Goal: Information Seeking & Learning: Learn about a topic

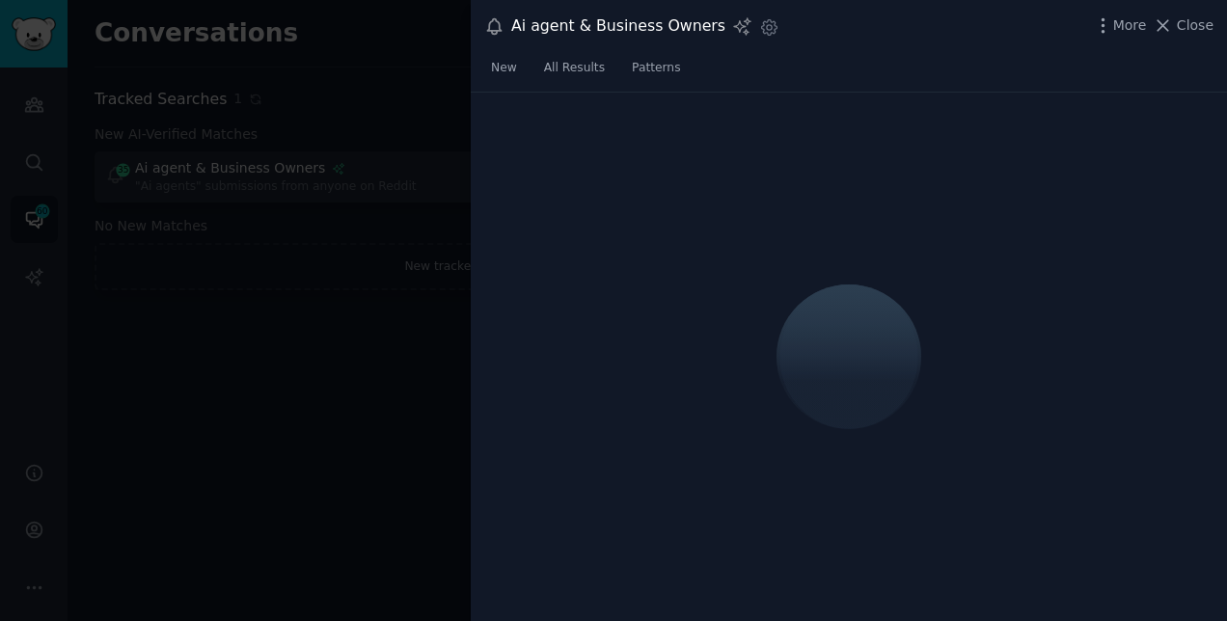
click at [400, 390] on div at bounding box center [613, 310] width 1227 height 621
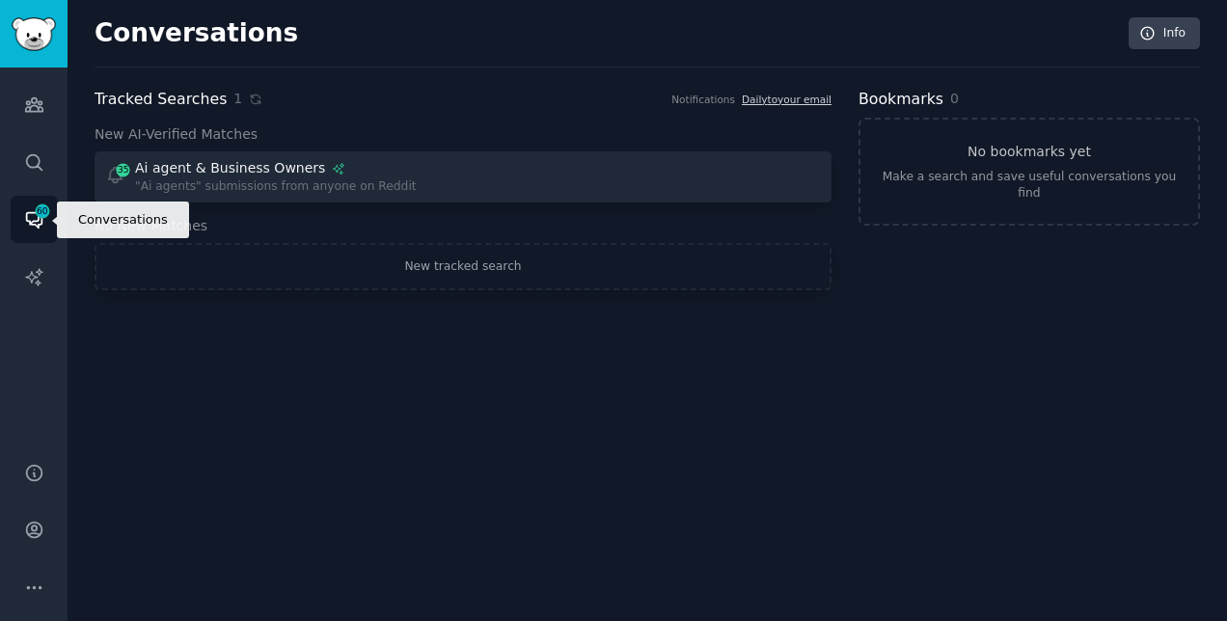
click at [29, 216] on icon "Sidebar" at bounding box center [34, 219] width 20 height 20
click at [24, 206] on link "Conversations 60" at bounding box center [34, 219] width 47 height 47
click at [42, 218] on icon "Sidebar" at bounding box center [42, 211] width 17 height 17
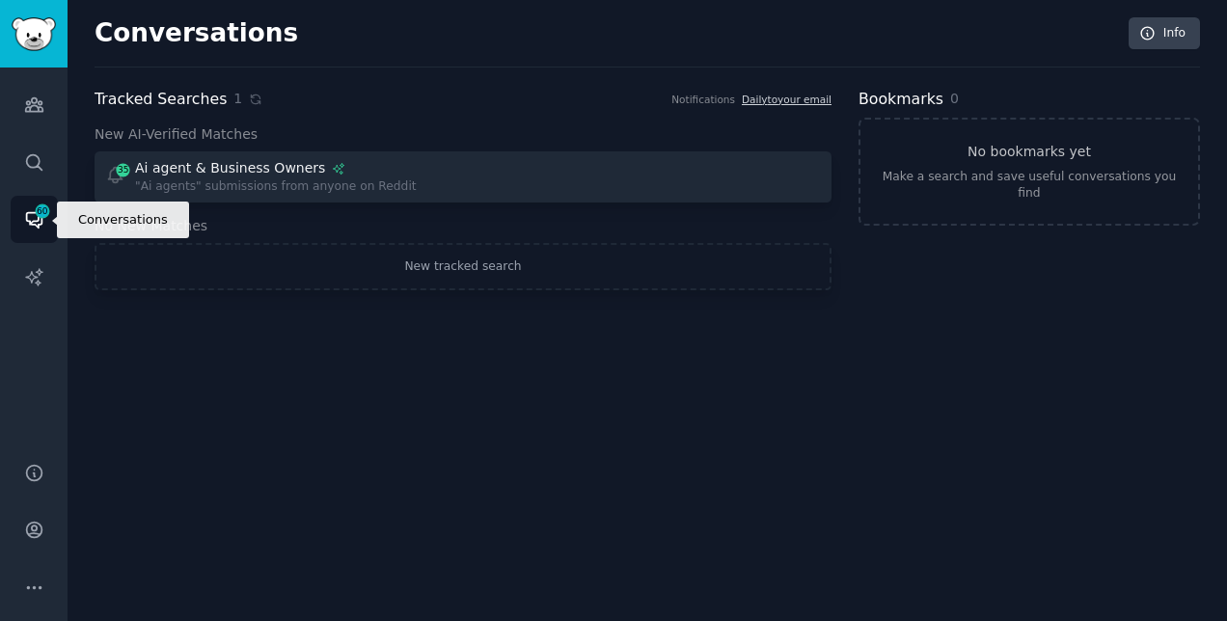
click at [42, 218] on icon "Sidebar" at bounding box center [42, 211] width 17 height 17
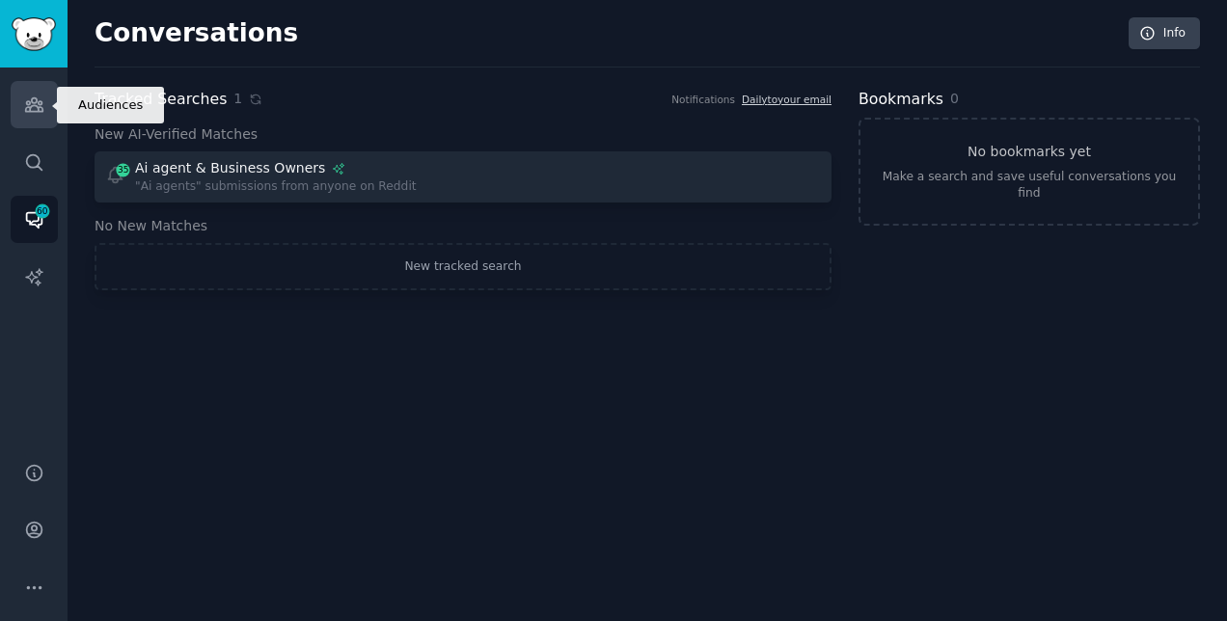
click at [40, 98] on icon "Sidebar" at bounding box center [34, 105] width 20 height 20
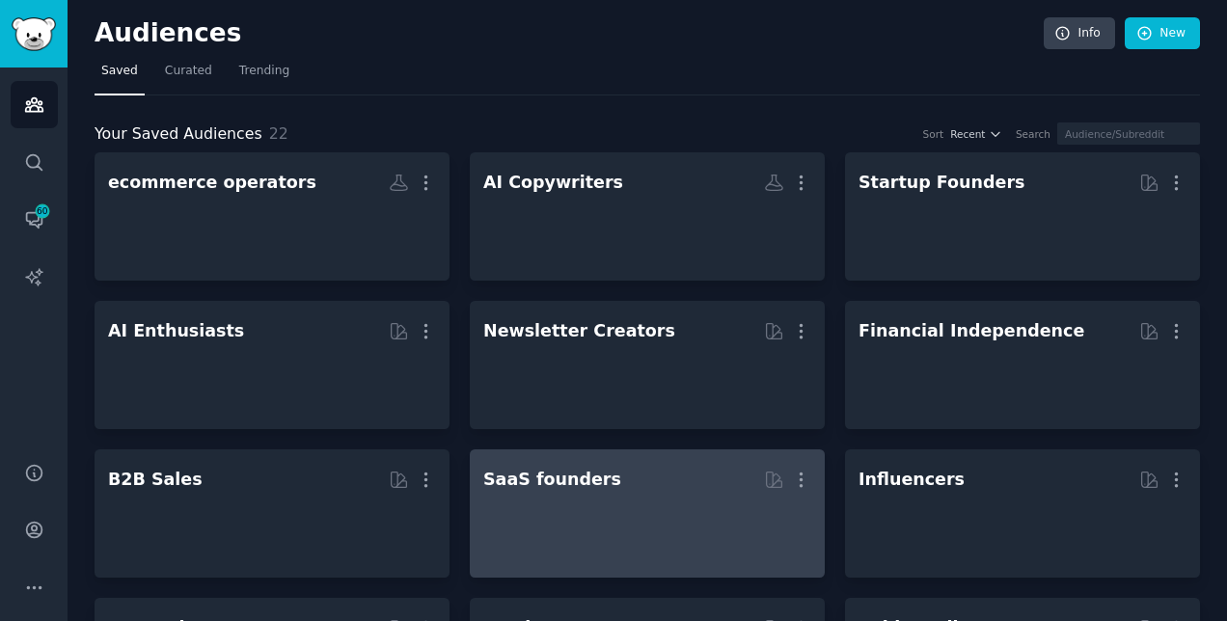
click at [598, 490] on h2 "SaaS founders Curated by GummySearch More" at bounding box center [647, 480] width 328 height 34
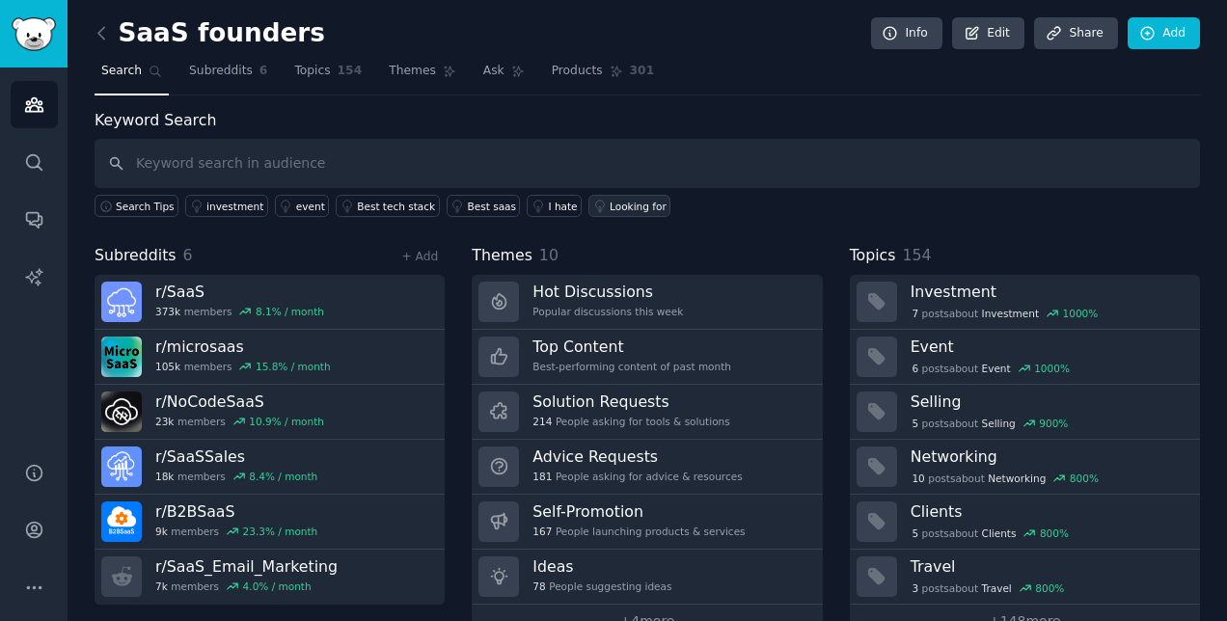
click at [610, 202] on div "Looking for" at bounding box center [638, 207] width 57 height 14
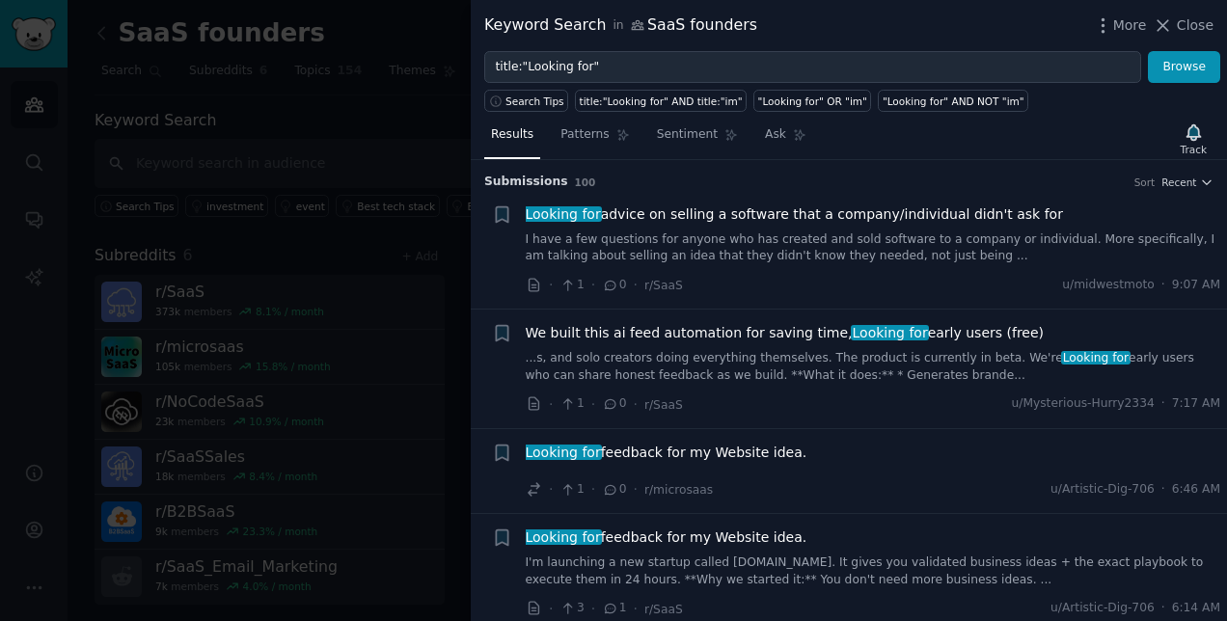
click at [615, 208] on span "Looking for advice on selling a software that a company/individual didn't ask f…" at bounding box center [794, 215] width 537 height 20
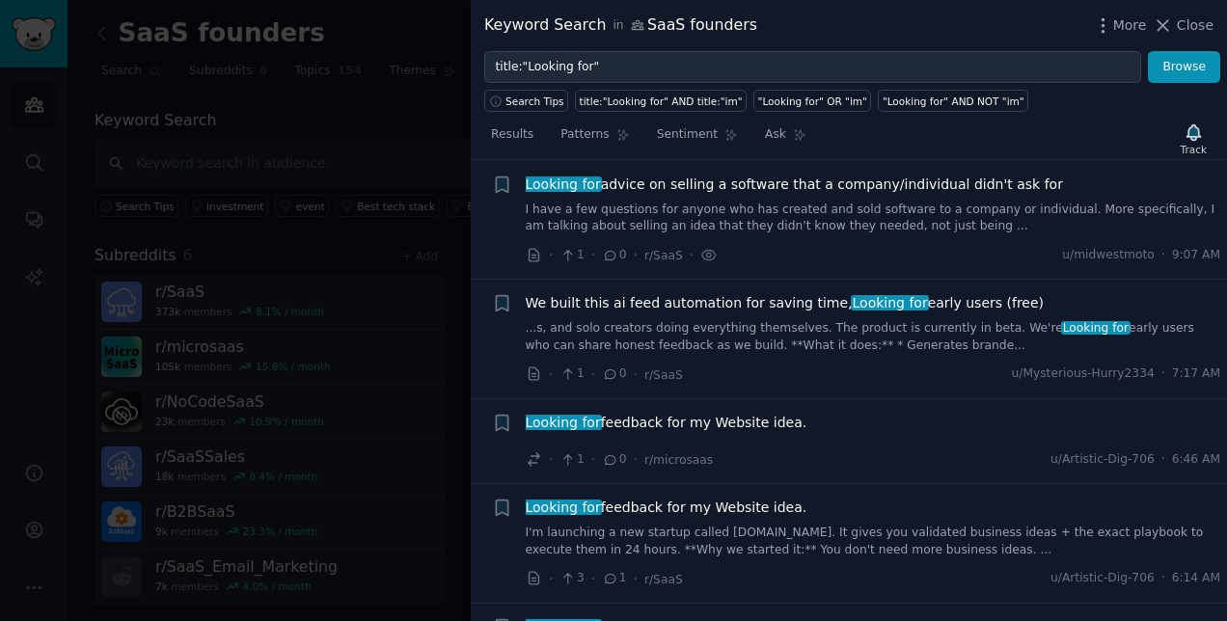
click at [627, 185] on span "Looking for advice on selling a software that a company/individual didn't ask f…" at bounding box center [794, 185] width 537 height 20
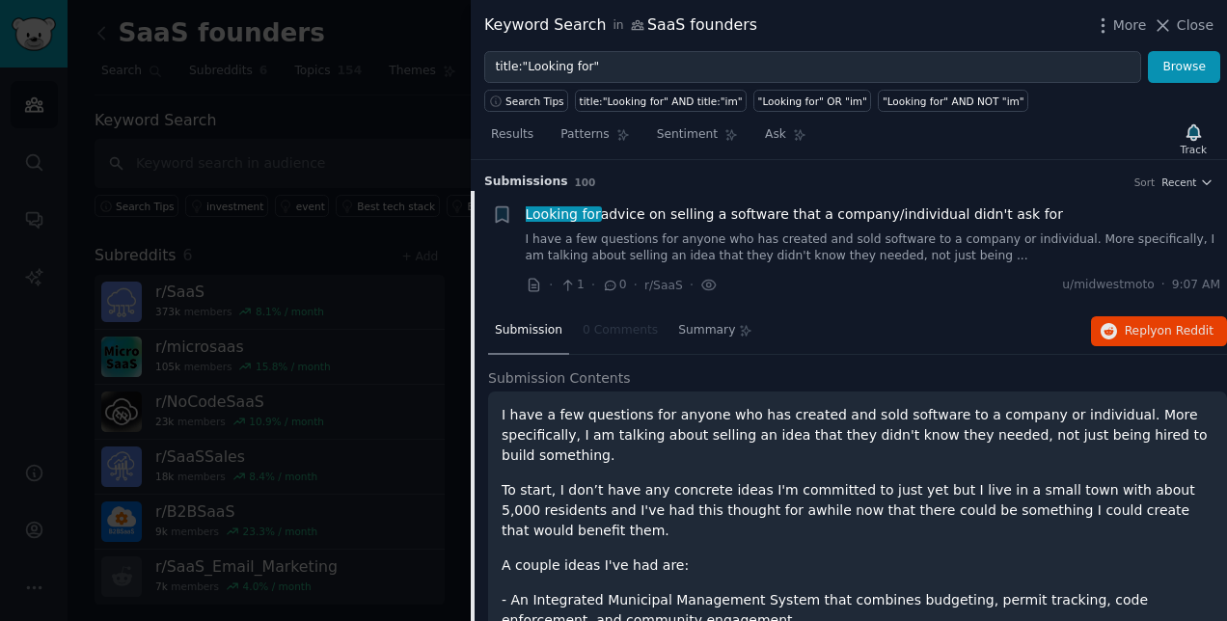
click at [617, 327] on nav "Submission 0 Comments Summary" at bounding box center [623, 332] width 271 height 46
click at [1159, 324] on span "on Reddit" at bounding box center [1186, 331] width 56 height 14
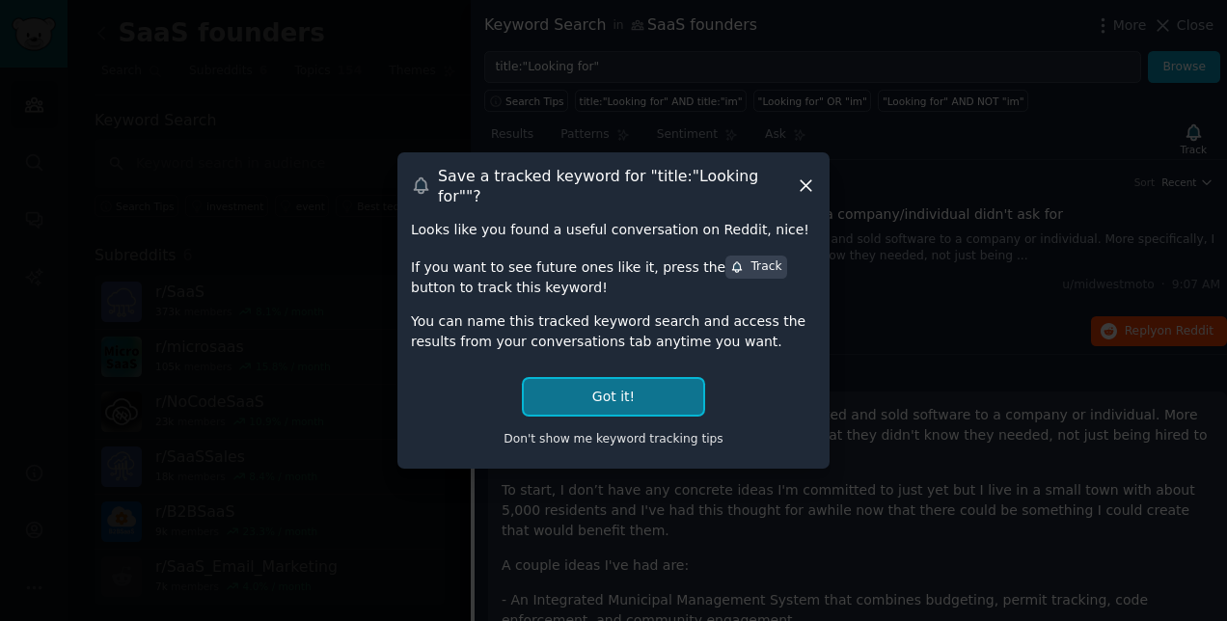
click at [599, 386] on button "Got it!" at bounding box center [613, 397] width 179 height 36
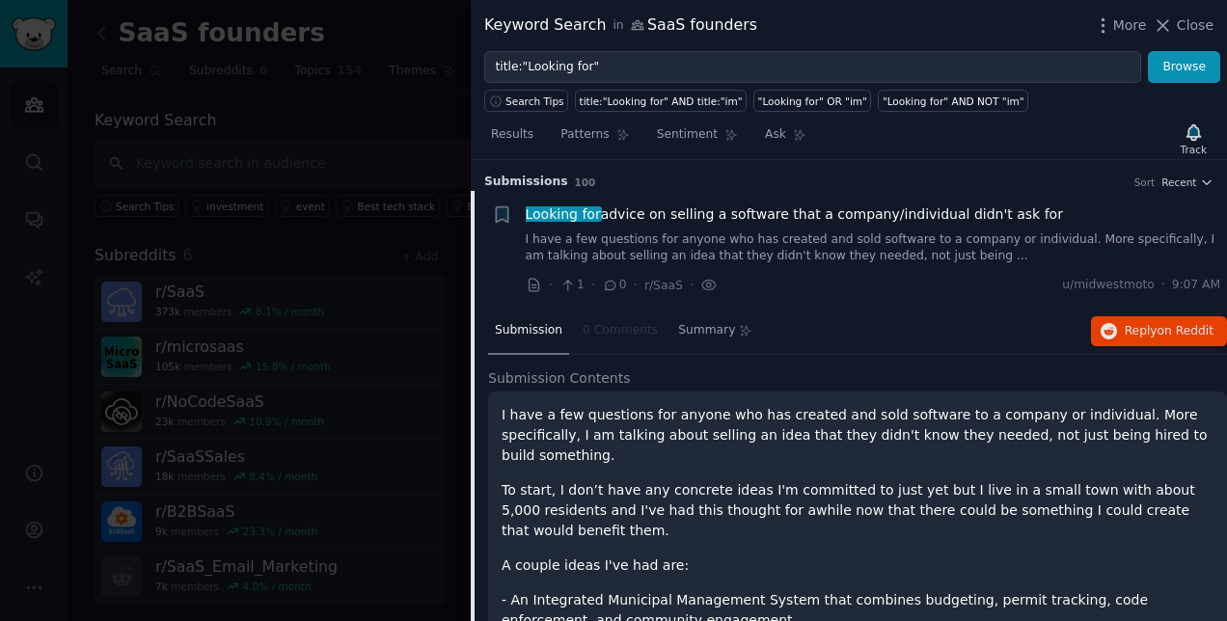
click at [791, 325] on div "Submission 0 Comments Summary Reply on Reddit" at bounding box center [857, 332] width 739 height 46
click at [699, 205] on span "Looking for advice on selling a software that a company/individual didn't ask f…" at bounding box center [794, 215] width 537 height 20
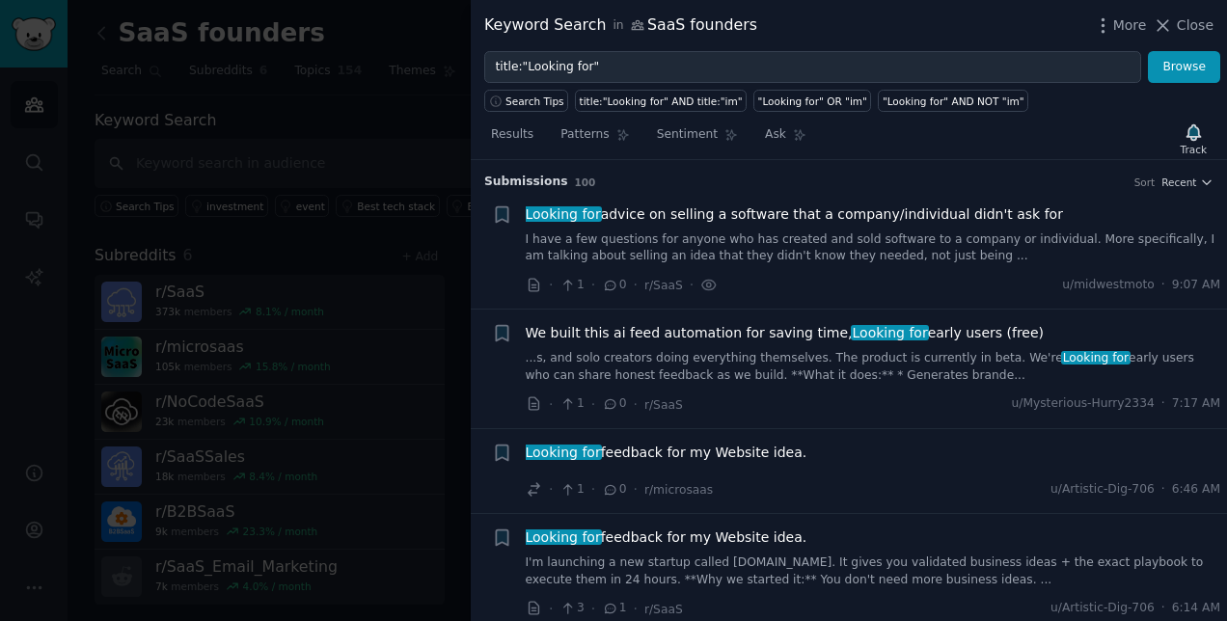
scroll to position [30, 0]
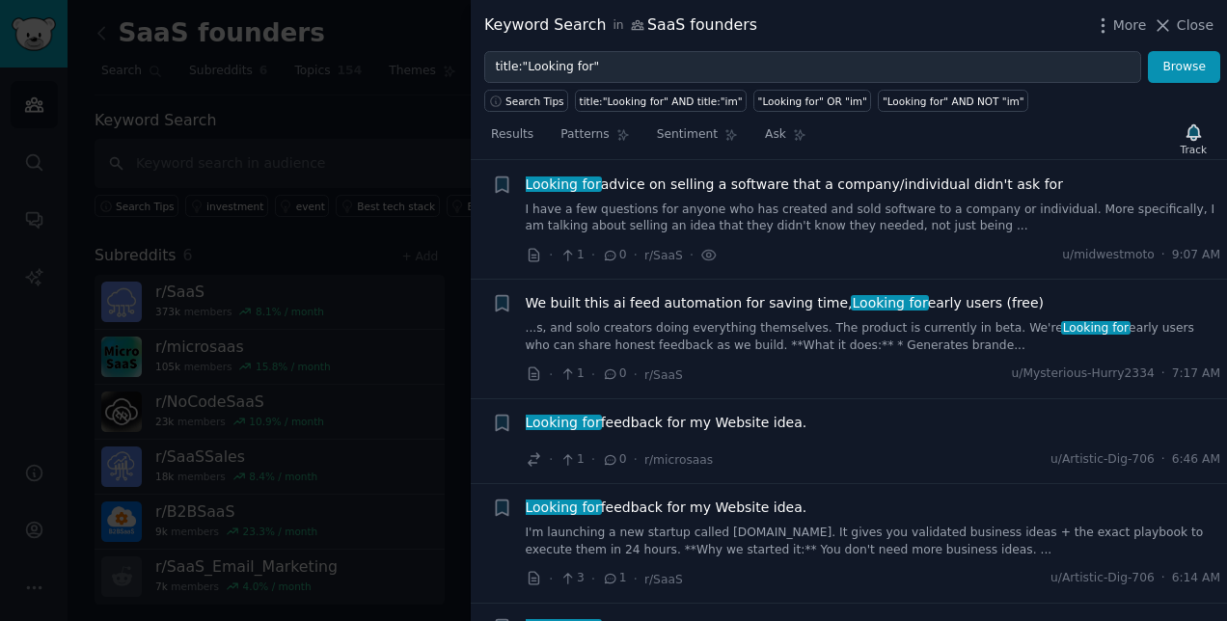
click at [691, 184] on span "Looking for advice on selling a software that a company/individual didn't ask f…" at bounding box center [794, 185] width 537 height 20
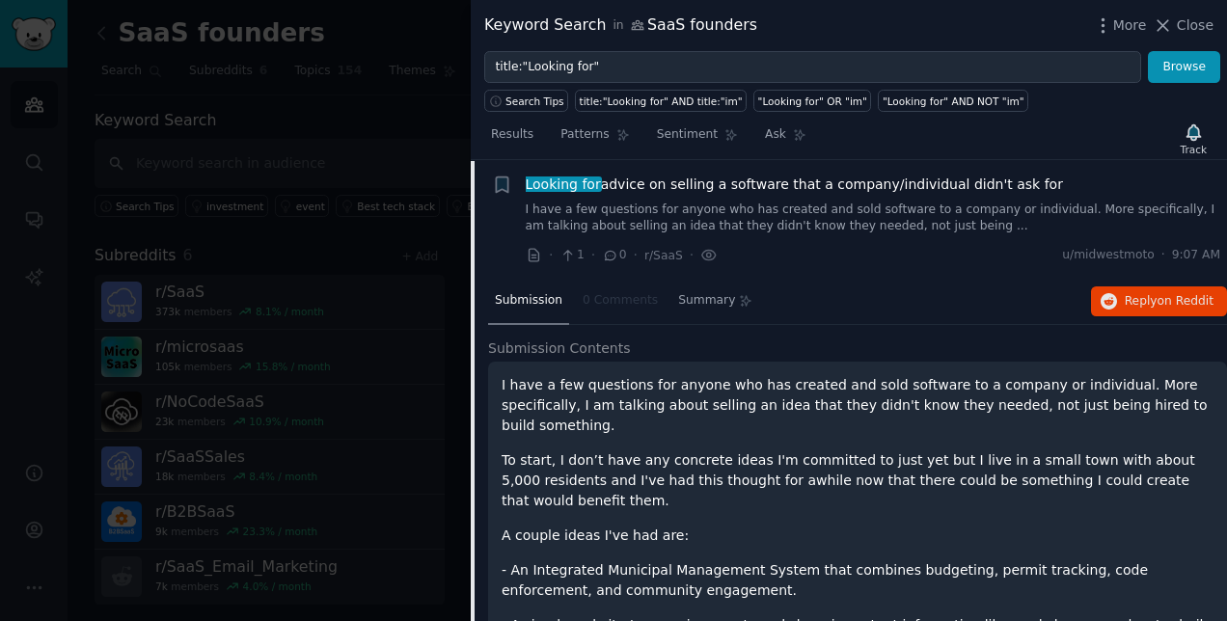
click at [700, 348] on h2 "Submission Contents" at bounding box center [857, 349] width 739 height 20
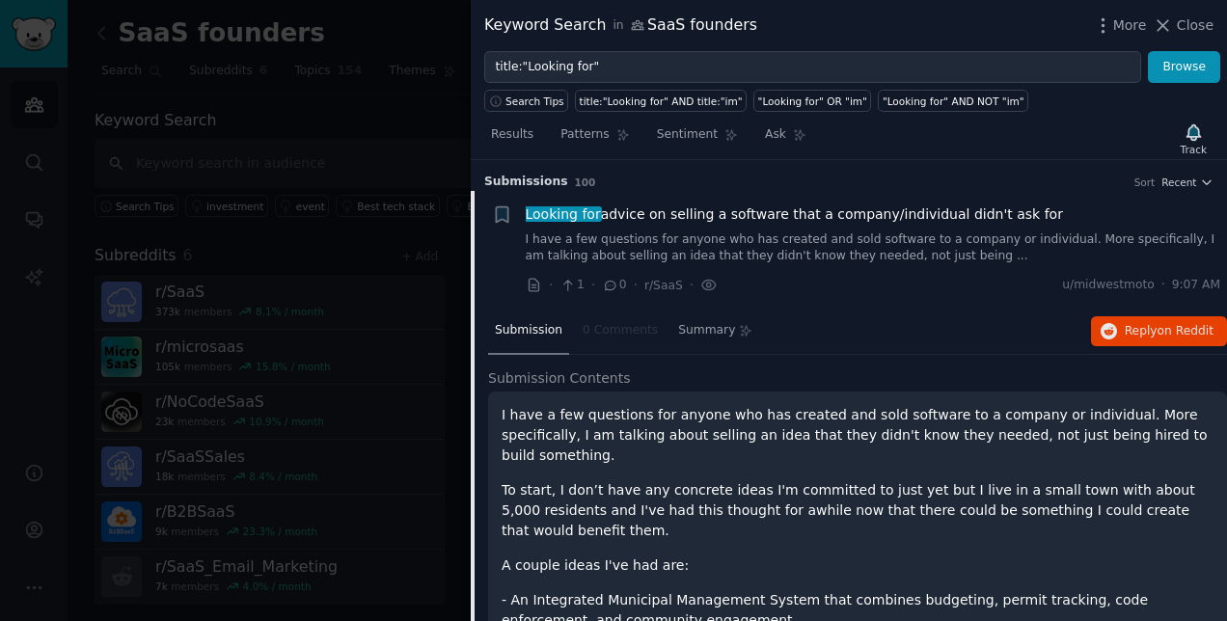
scroll to position [39, 0]
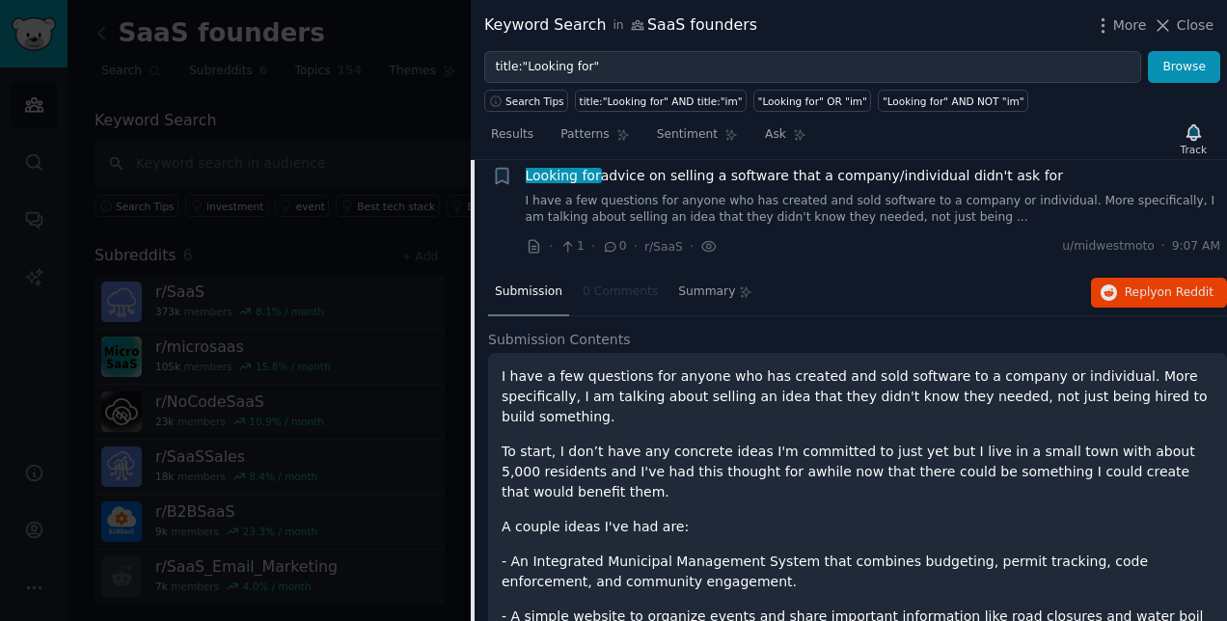
click at [784, 297] on div "Submission 0 Comments Summary Reply on Reddit" at bounding box center [857, 293] width 739 height 46
click at [508, 135] on span "Results" at bounding box center [512, 134] width 42 height 17
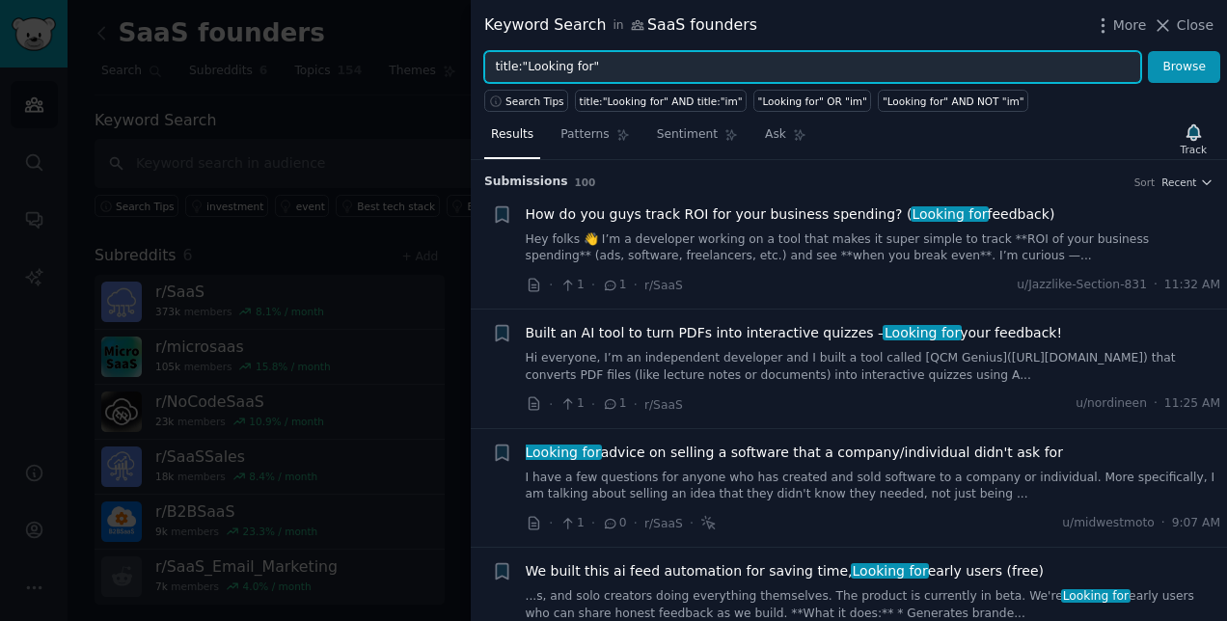
click at [621, 78] on input "title:"Looking for"" at bounding box center [812, 67] width 657 height 33
type input "title:"Looking for" SaaS founders"
click at [1148, 51] on button "Browse" at bounding box center [1184, 67] width 72 height 33
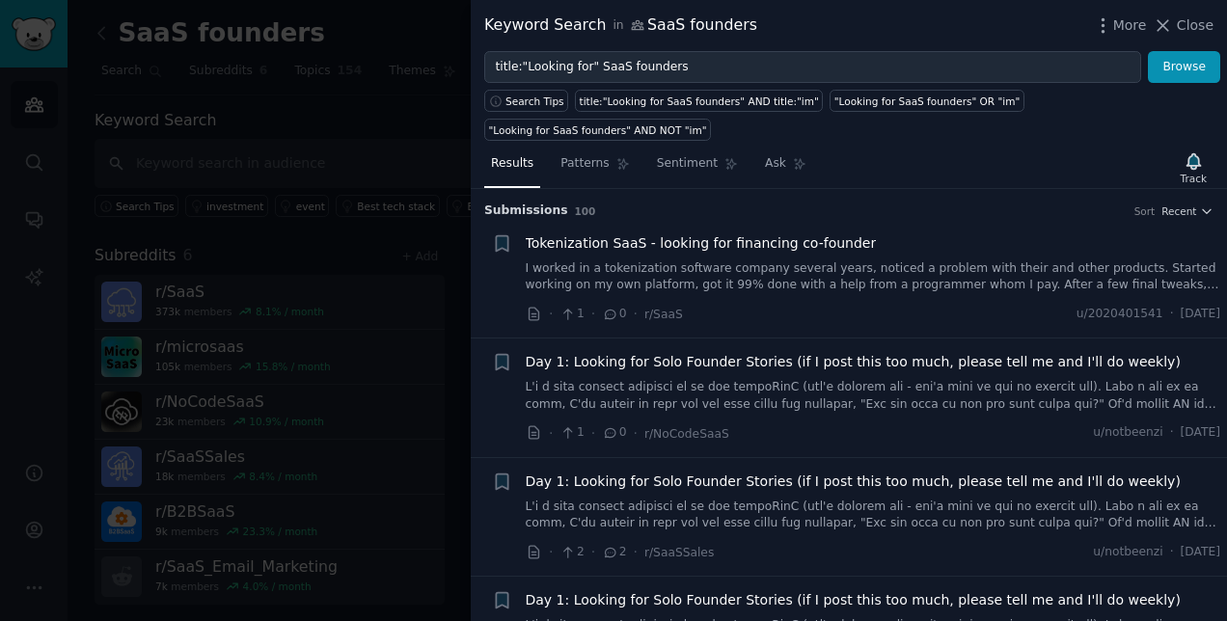
click at [1201, 339] on li "+ Day 1: Looking for Solo Founder Stories (if I post this too much, please tell…" at bounding box center [849, 398] width 756 height 119
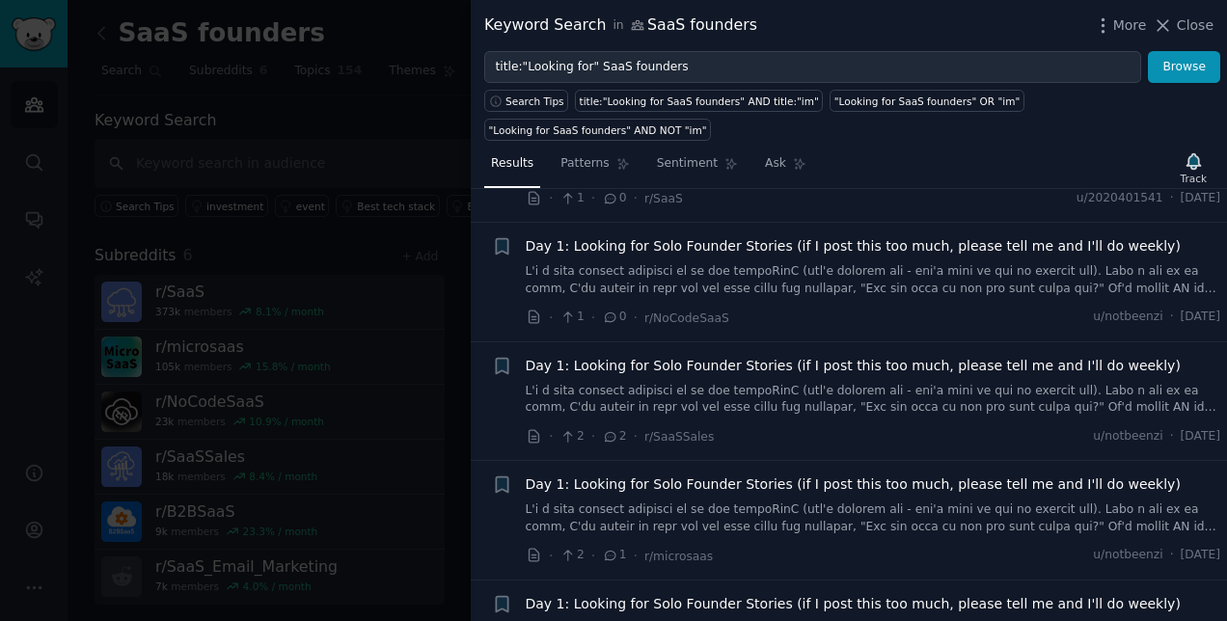
scroll to position [154, 0]
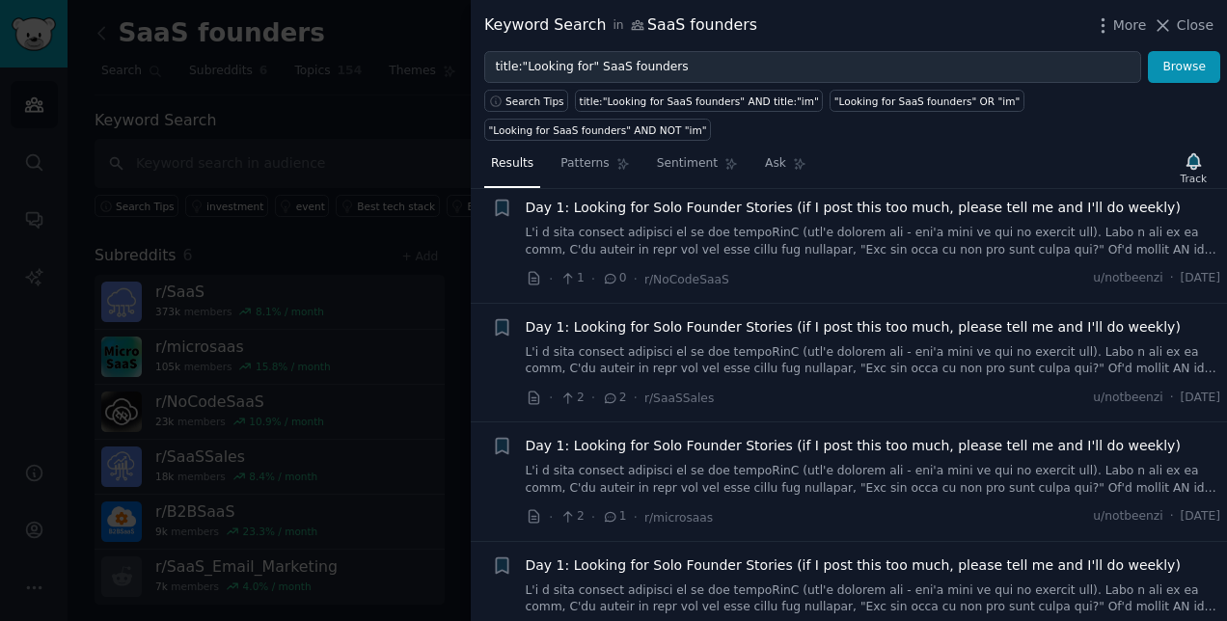
click at [737, 198] on span "Day 1: Looking for Solo Founder Stories (if I post this too much, please tell m…" at bounding box center [853, 208] width 655 height 20
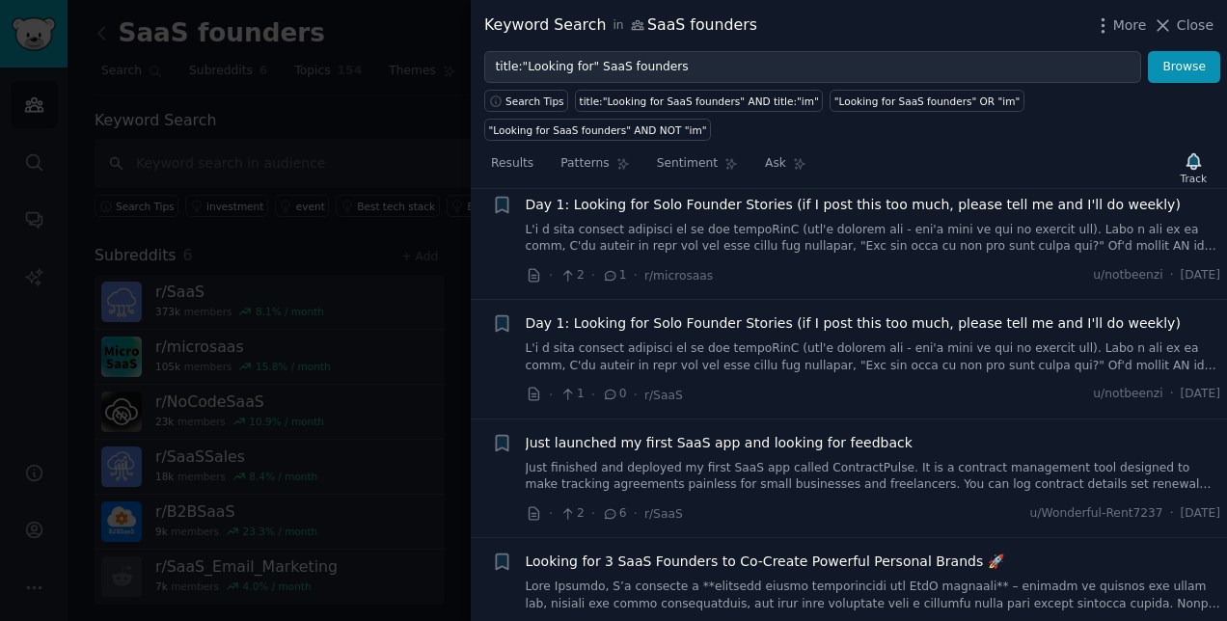
scroll to position [1075, 0]
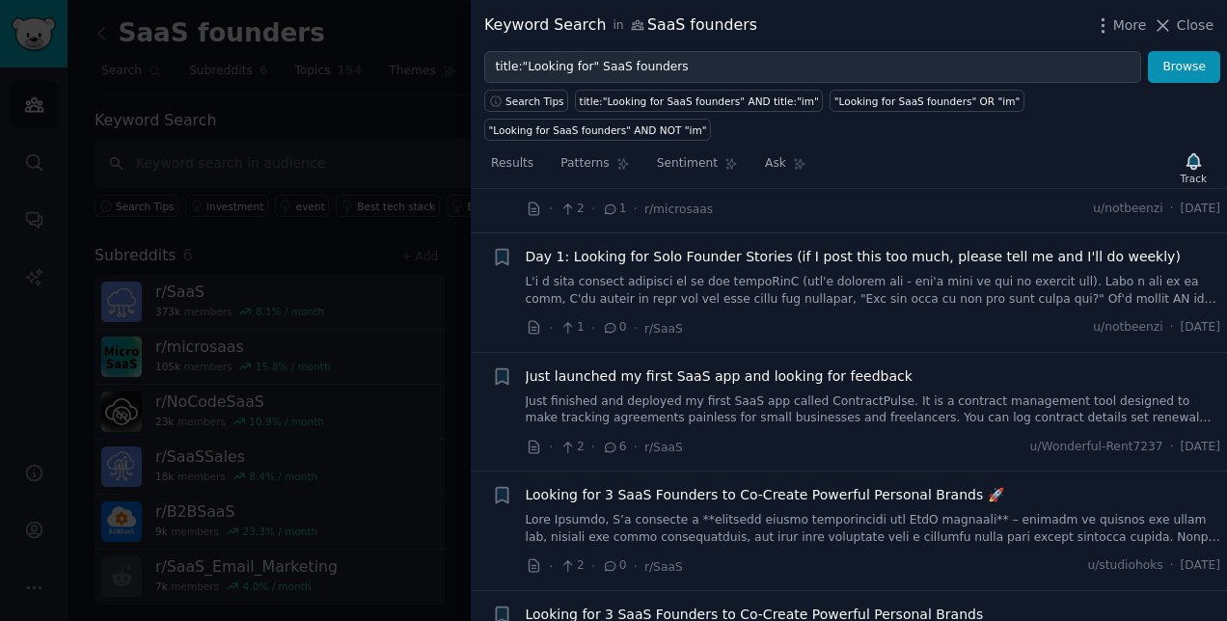
click at [509, 257] on div "+" at bounding box center [502, 293] width 20 height 92
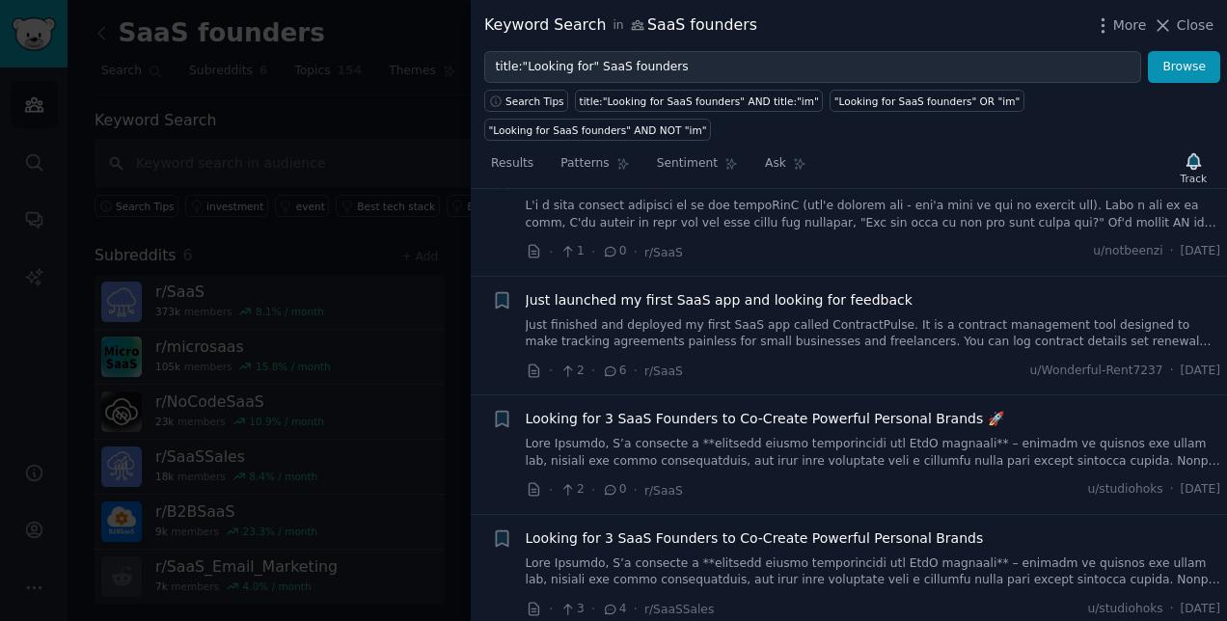
scroll to position [1152, 0]
click at [835, 309] on li "Bookmark this conversation + Just launched my first SaaS app and looking for fe…" at bounding box center [849, 335] width 756 height 119
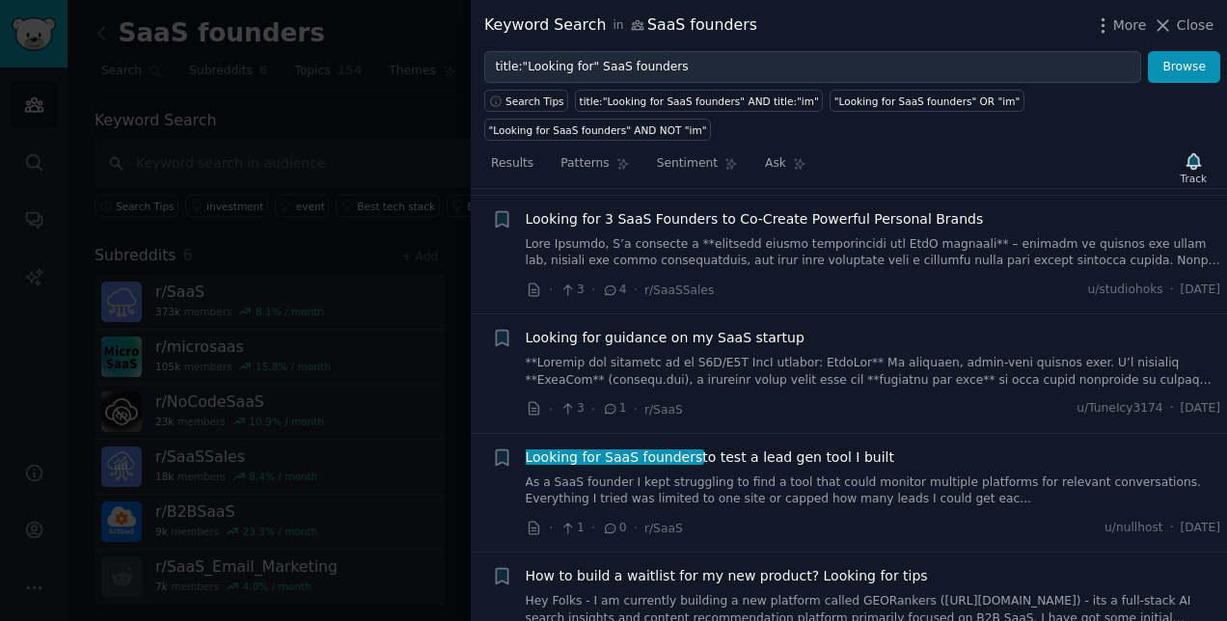
scroll to position [1499, 0]
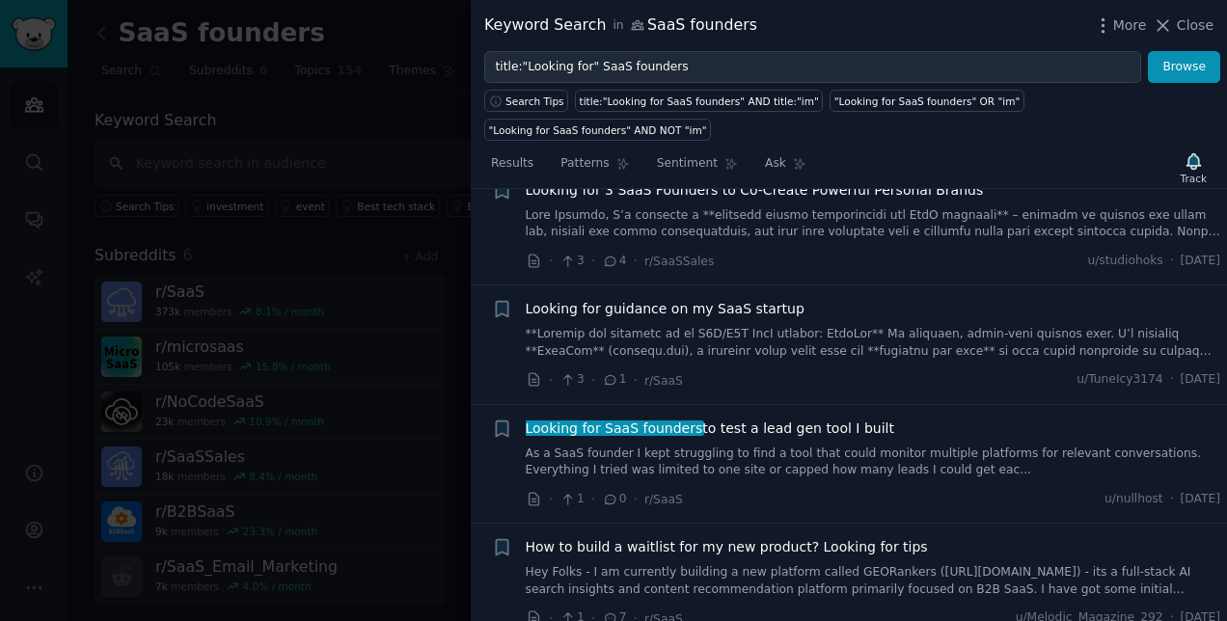
click at [696, 299] on span "Looking for guidance on my SaaS startup" at bounding box center [665, 309] width 279 height 20
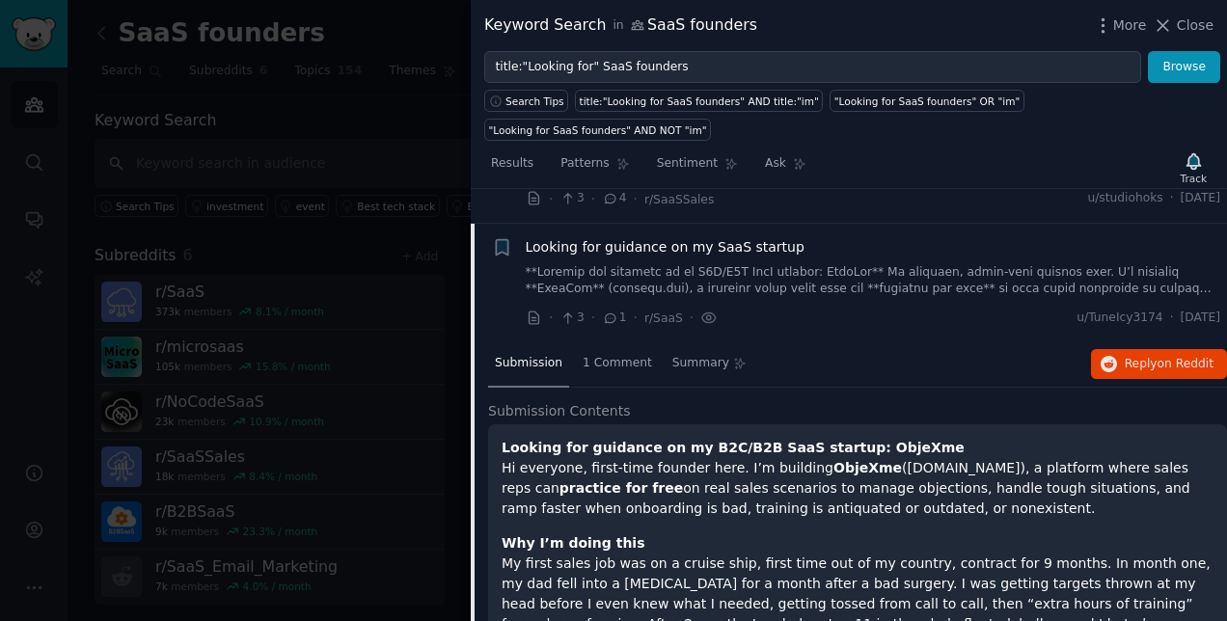
scroll to position [980, 0]
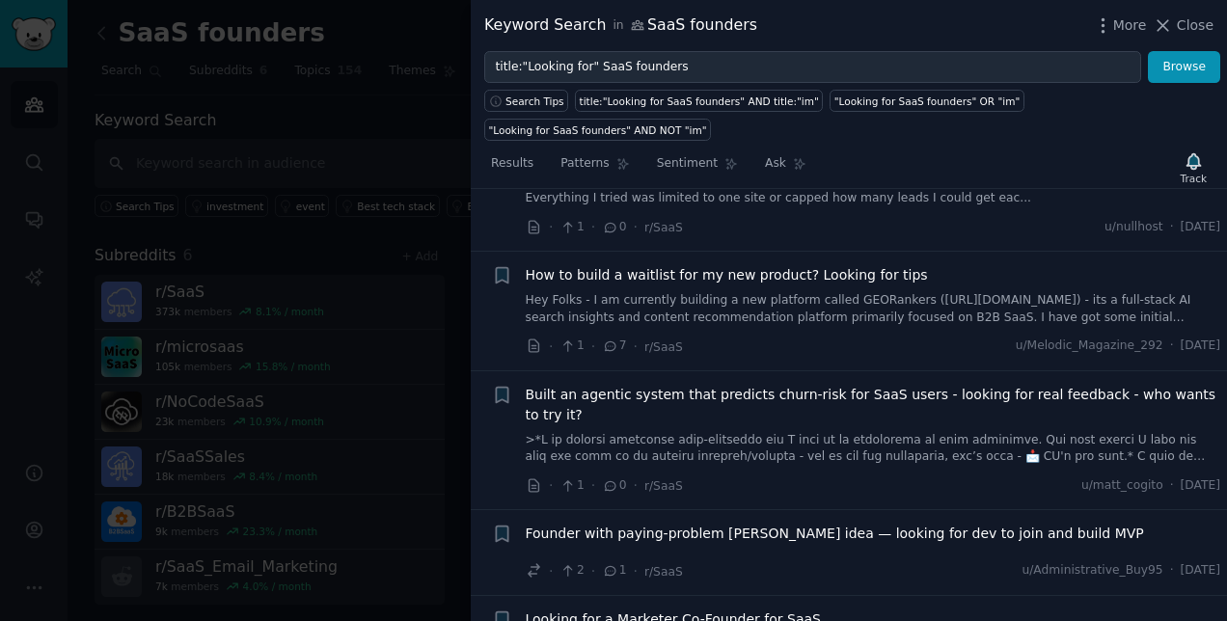
scroll to position [2022, 0]
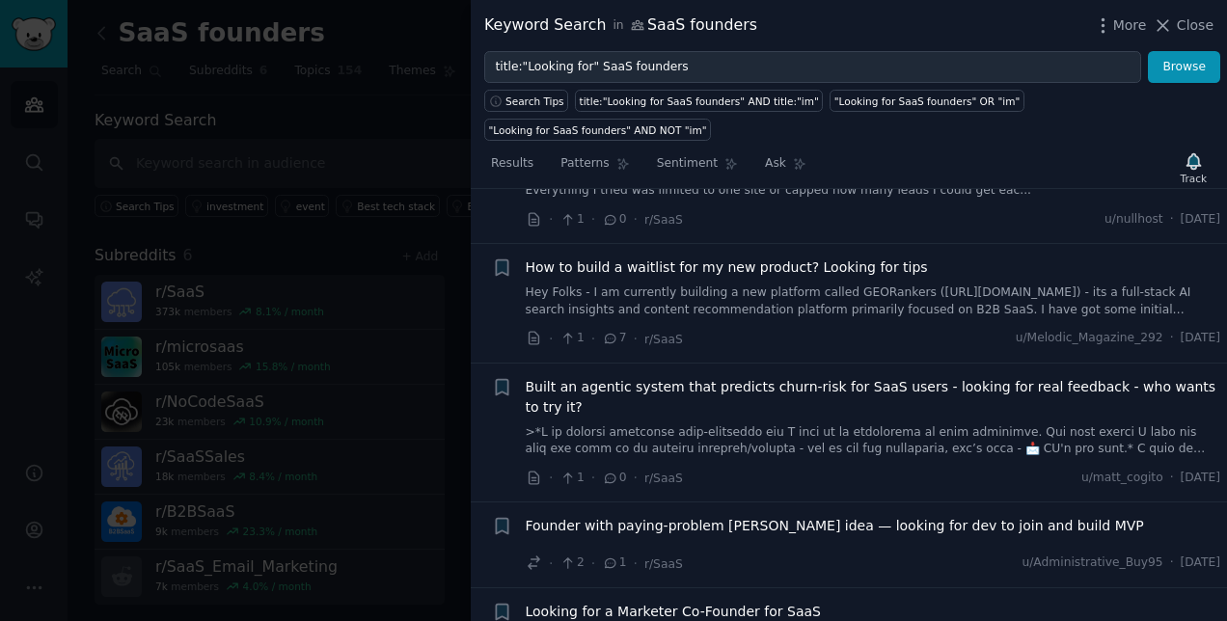
click at [691, 364] on li "+ Built an agentic system that predicts churn-risk for SaaS users - looking for…" at bounding box center [849, 433] width 756 height 139
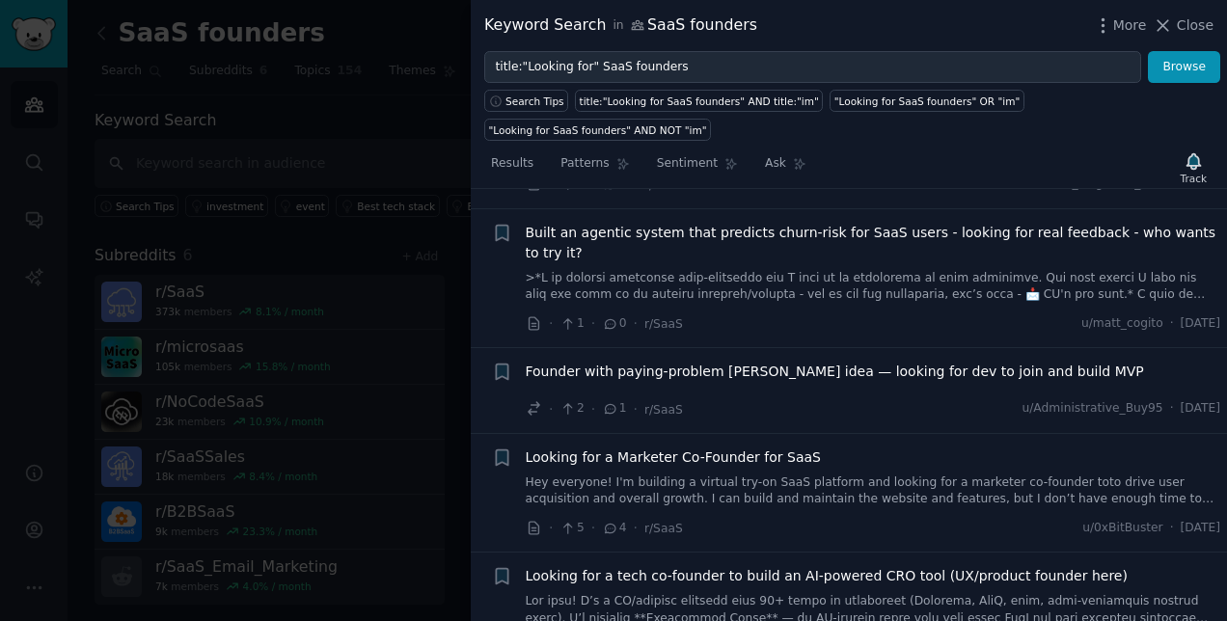
scroll to position [2138, 0]
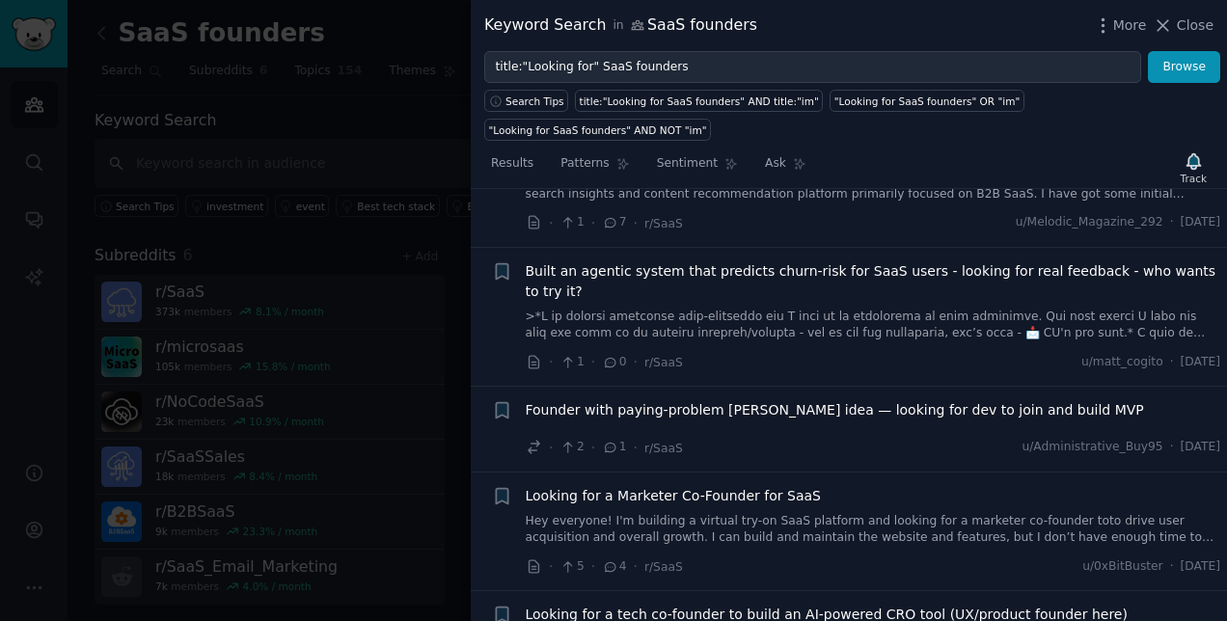
click at [652, 261] on span "Built an agentic system that predicts churn-risk for SaaS users - looking for r…" at bounding box center [873, 281] width 695 height 41
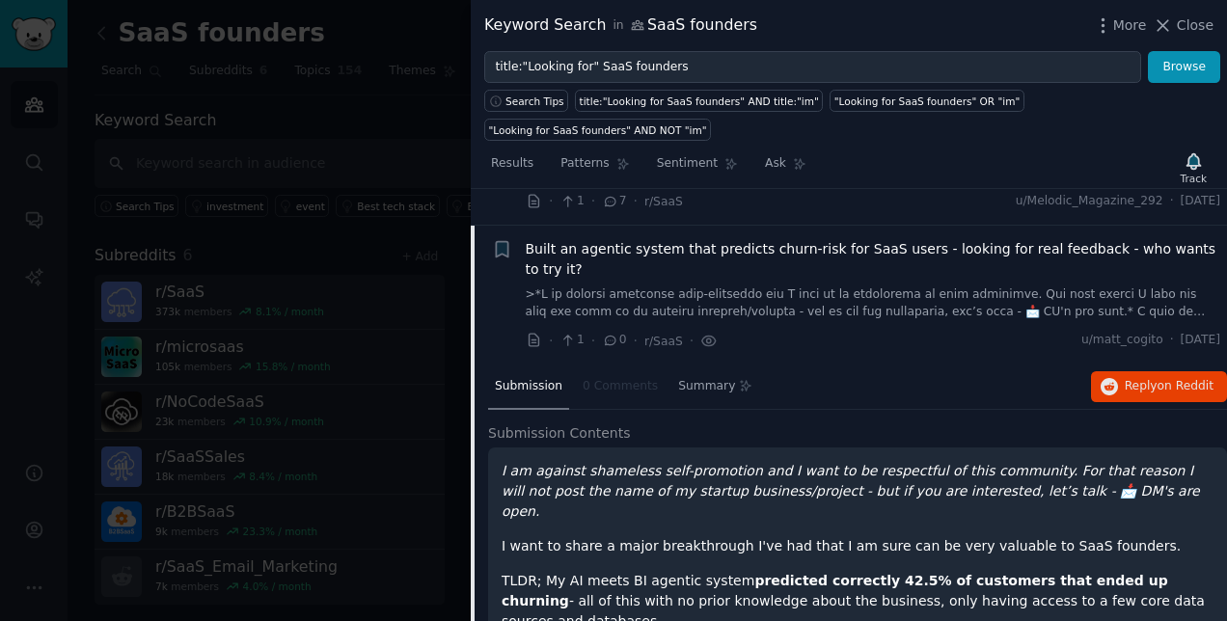
scroll to position [1337, 0]
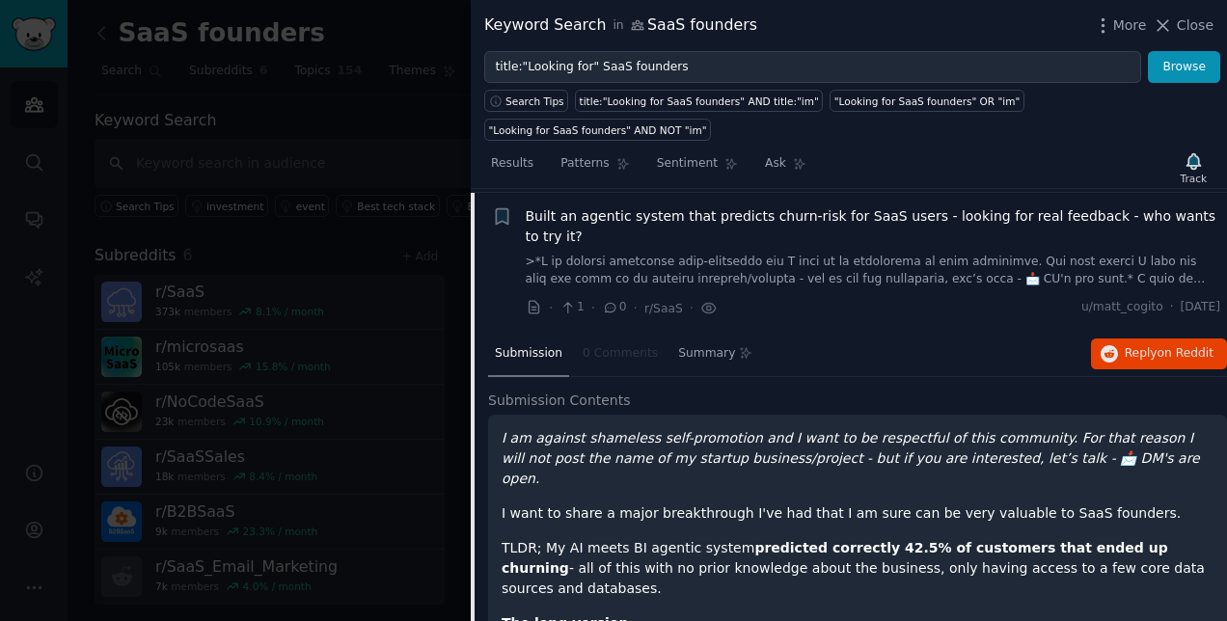
click at [741, 391] on h2 "Submission Contents" at bounding box center [857, 401] width 739 height 20
